Goal: Browse casually: Explore the website without a specific task or goal

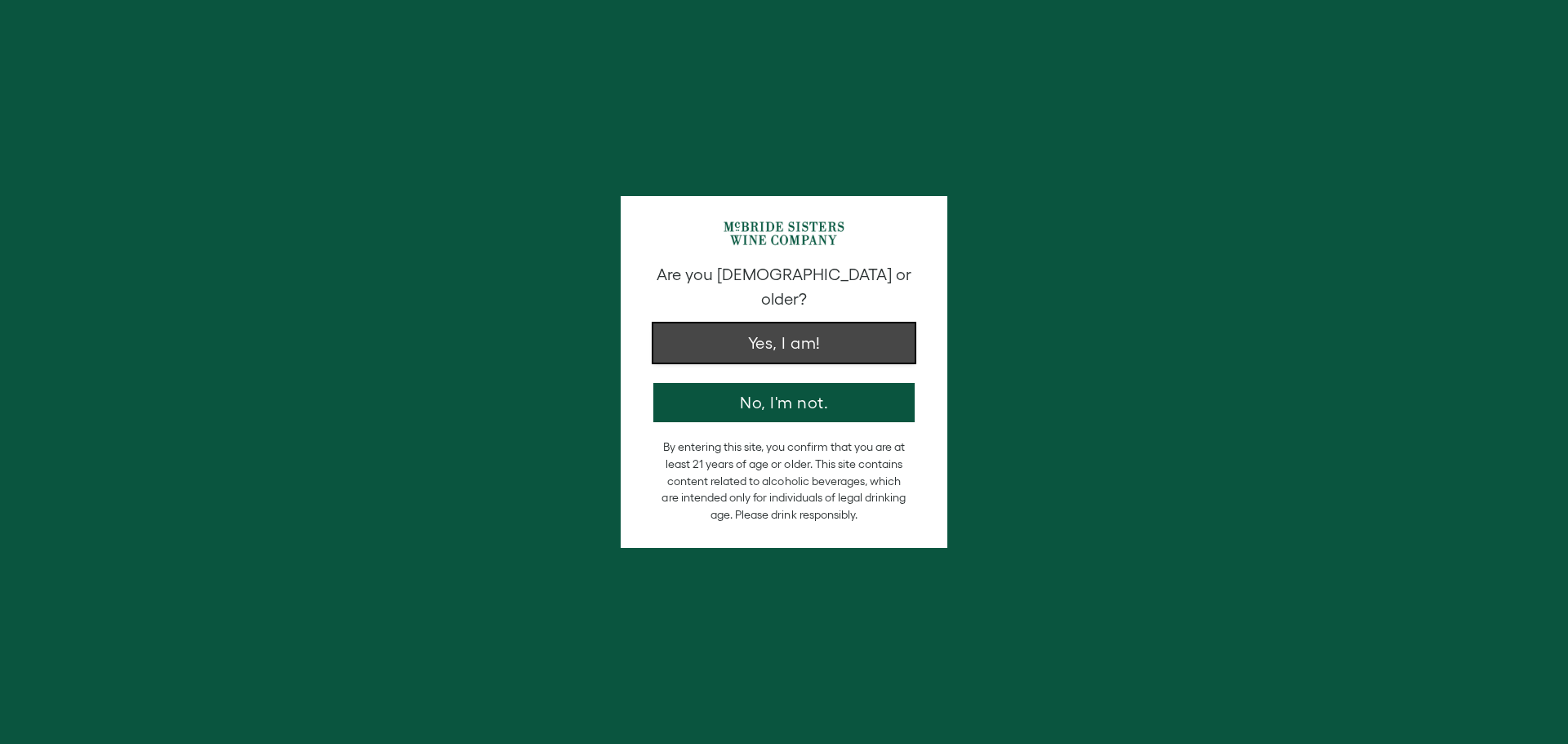
click at [869, 324] on button "Yes, I am!" at bounding box center [784, 343] width 261 height 39
